Goal: Information Seeking & Learning: Check status

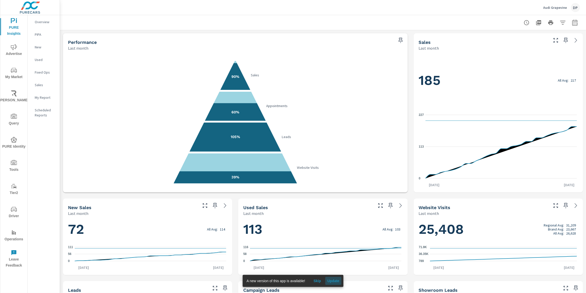
click at [335, 282] on span "Update" at bounding box center [333, 280] width 12 height 5
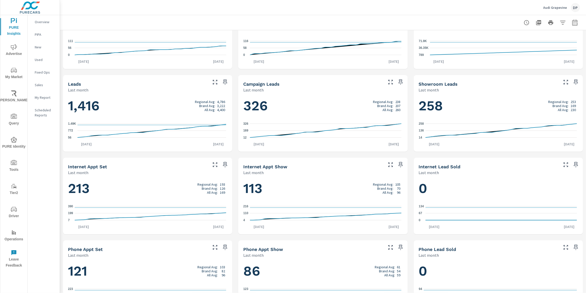
scroll to position [233, 0]
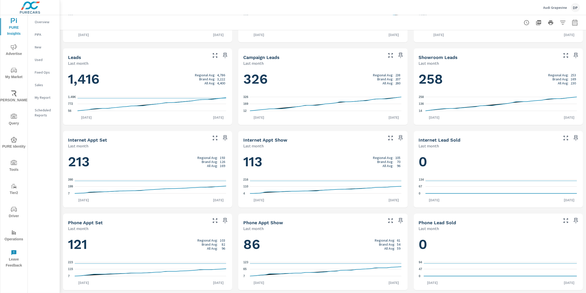
click at [572, 25] on icon "button" at bounding box center [574, 22] width 5 height 6
click at [529, 41] on select "Custom Yesterday Last week Last 7 days Last 14 days Last 30 days Last 45 days L…" at bounding box center [531, 44] width 50 height 10
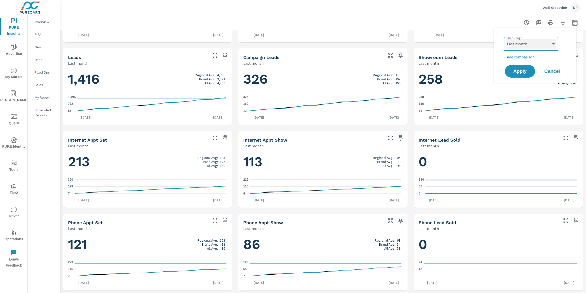
click at [529, 41] on select "Custom Yesterday Last week Last 7 days Last 14 days Last 30 days Last 45 days L…" at bounding box center [531, 44] width 50 height 10
click at [531, 42] on select "Custom Yesterday Last week Last 7 days Last 14 days Last 30 days Last 45 days L…" at bounding box center [531, 44] width 50 height 10
click at [506, 39] on select "Custom Yesterday Last week Last 7 days Last 14 days Last 30 days Last 45 days L…" at bounding box center [531, 44] width 50 height 10
select select "Month to date"
click at [526, 76] on button "Apply" at bounding box center [519, 71] width 31 height 13
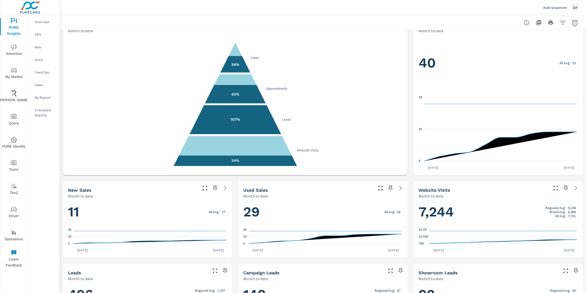
scroll to position [4, 0]
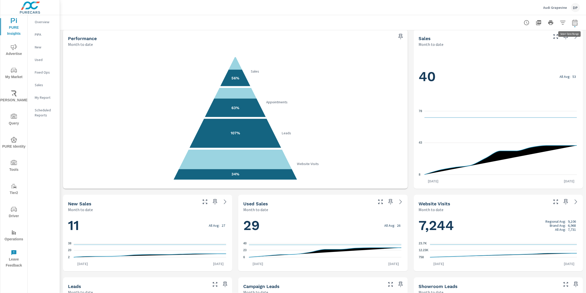
click at [572, 21] on icon "button" at bounding box center [575, 23] width 6 height 6
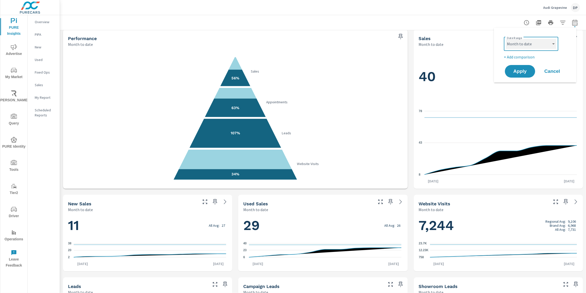
click at [537, 40] on select "Custom Yesterday Last week Last 7 days Last 14 days Last 30 days Last 45 days L…" at bounding box center [531, 44] width 50 height 10
drag, startPoint x: 537, startPoint y: 40, endPoint x: 538, endPoint y: 37, distance: 3.3
click at [537, 40] on select "Custom Yesterday Last week Last 7 days Last 14 days Last 30 days Last 45 days L…" at bounding box center [531, 44] width 50 height 10
click at [542, 38] on div "Custom Yesterday Last week Last 7 days Last 14 days Last 30 days Last 45 days L…" at bounding box center [531, 44] width 54 height 14
click at [541, 40] on select "Custom Yesterday Last week Last 7 days Last 14 days Last 30 days Last 45 days L…" at bounding box center [531, 44] width 50 height 10
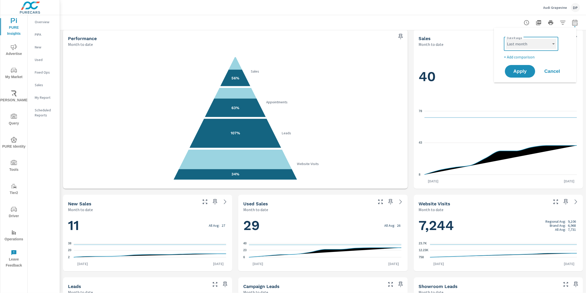
click at [506, 39] on select "Custom Yesterday Last week Last 7 days Last 14 days Last 30 days Last 45 days L…" at bounding box center [531, 44] width 50 height 10
select select "Last month"
click at [521, 82] on div "Date Range Custom Yesterday Last week Last 7 days Last 14 days Last 30 days Las…" at bounding box center [535, 55] width 83 height 55
click at [521, 73] on span "Apply" at bounding box center [519, 71] width 21 height 5
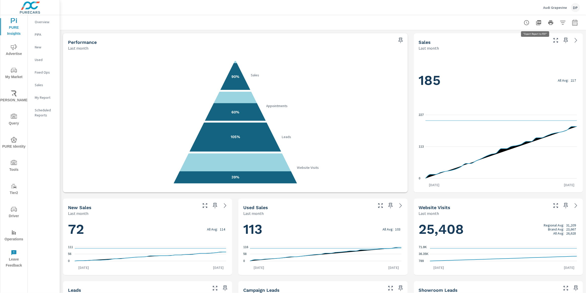
click at [539, 23] on button "button" at bounding box center [538, 23] width 10 height 10
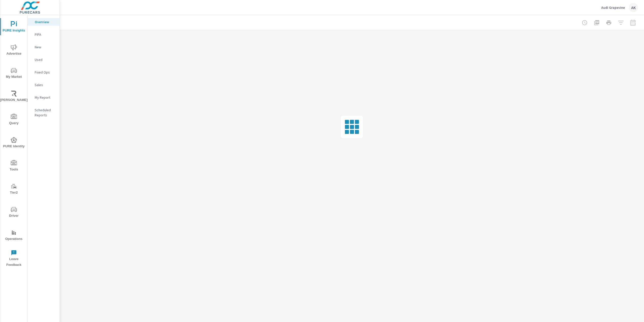
click at [10, 163] on span "Tools" at bounding box center [14, 166] width 24 height 12
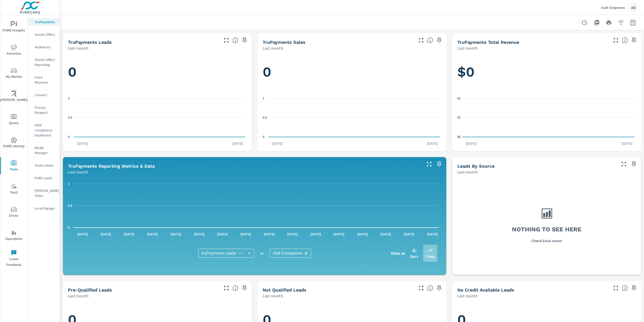
click at [12, 209] on icon "nav menu" at bounding box center [14, 209] width 6 height 5
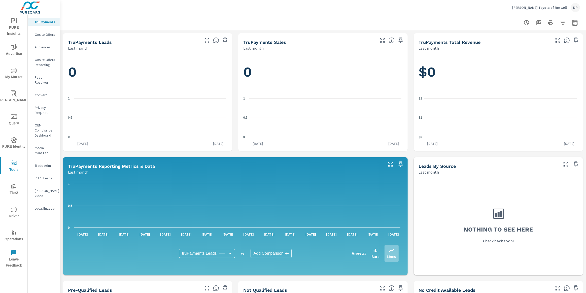
click at [12, 122] on span "Query" at bounding box center [14, 120] width 24 height 13
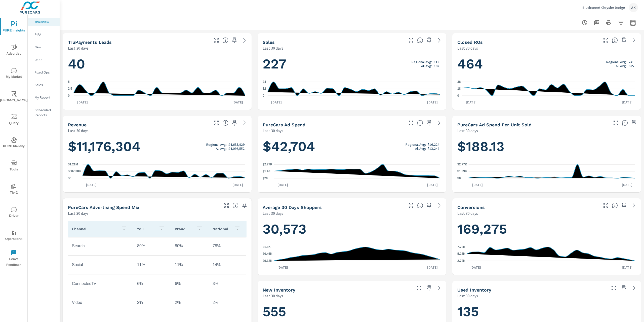
click at [13, 142] on icon "nav menu" at bounding box center [14, 140] width 6 height 6
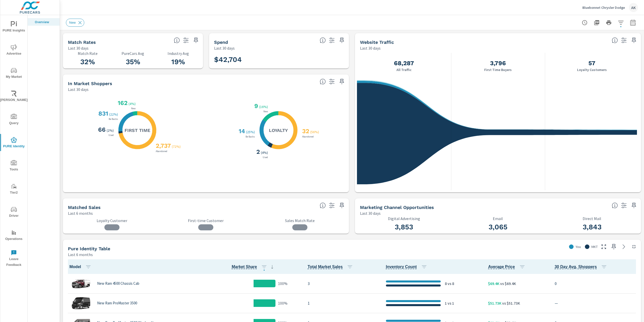
scroll to position [0, 0]
drag, startPoint x: 389, startPoint y: 228, endPoint x: 640, endPoint y: 226, distance: 251.7
